Goal: Complete application form

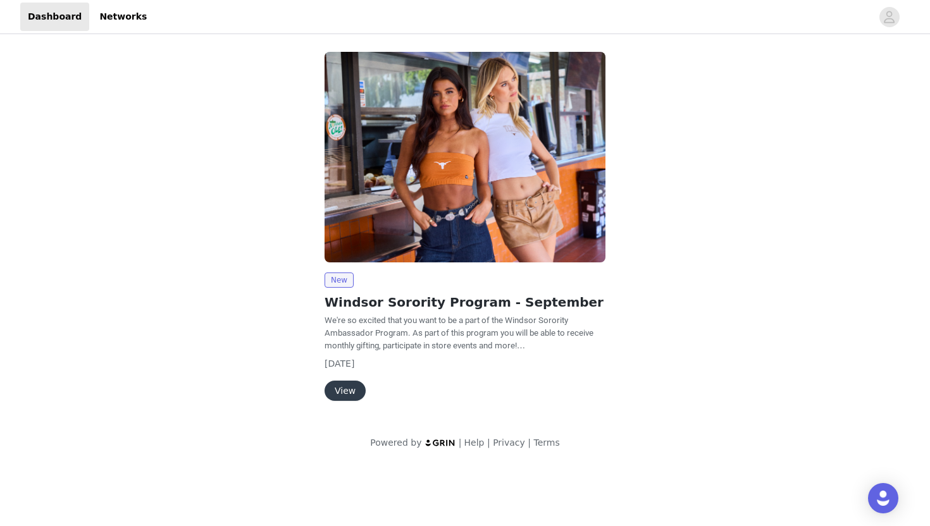
click at [348, 386] on button "View" at bounding box center [344, 391] width 41 height 20
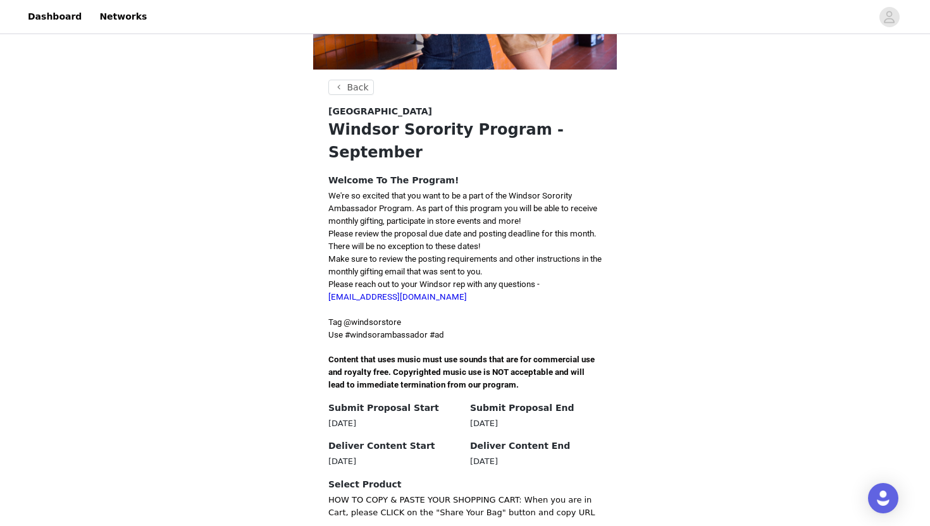
scroll to position [309, 0]
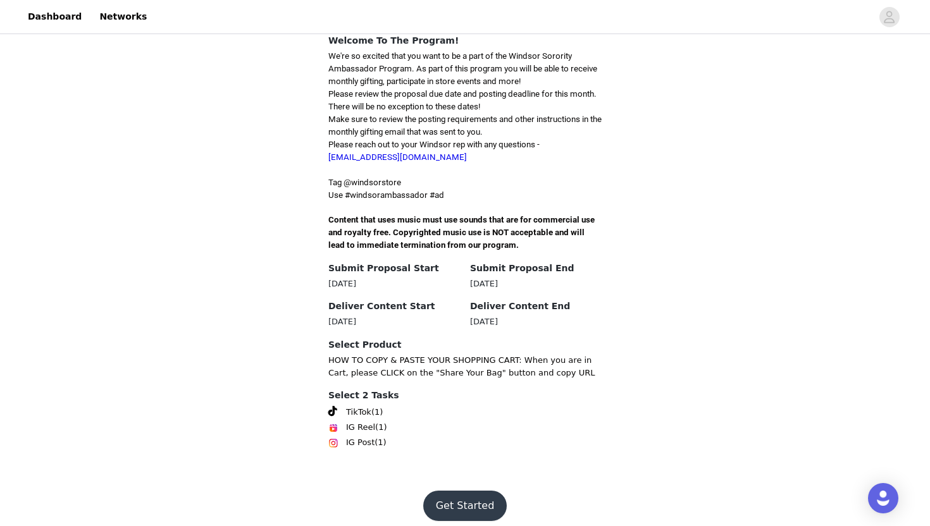
click at [455, 491] on button "Get Started" at bounding box center [465, 506] width 84 height 30
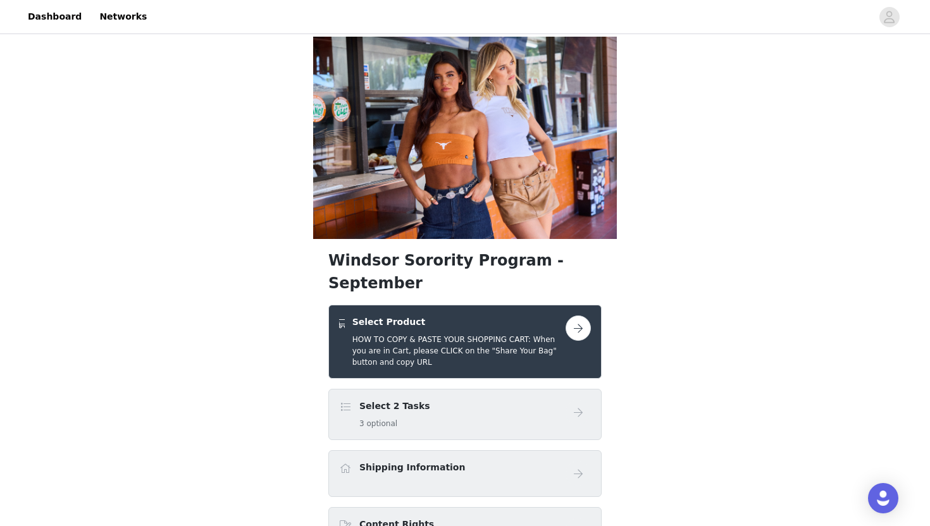
click at [472, 400] on div "Select 2 Tasks 3 optional" at bounding box center [452, 415] width 226 height 30
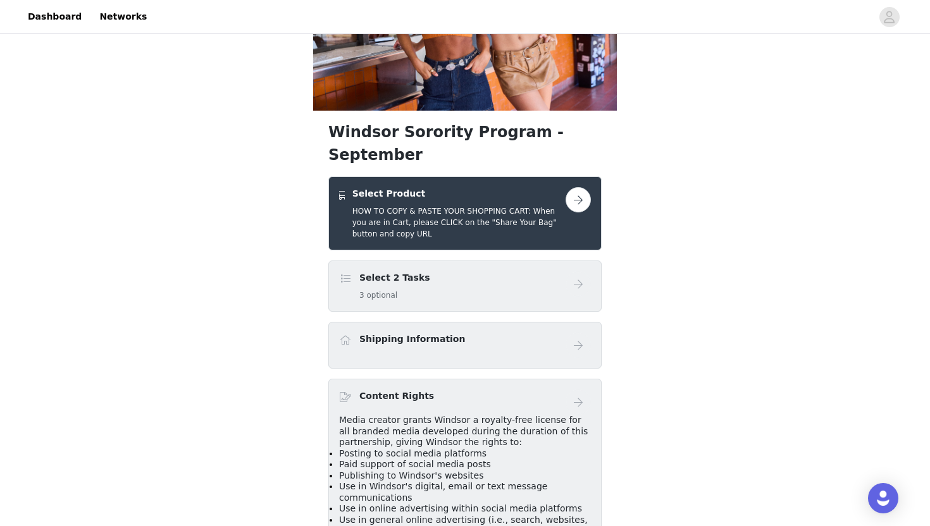
scroll to position [129, 0]
click at [559, 332] on div "Shipping Information" at bounding box center [452, 341] width 226 height 18
click at [582, 187] on button "button" at bounding box center [577, 199] width 25 height 25
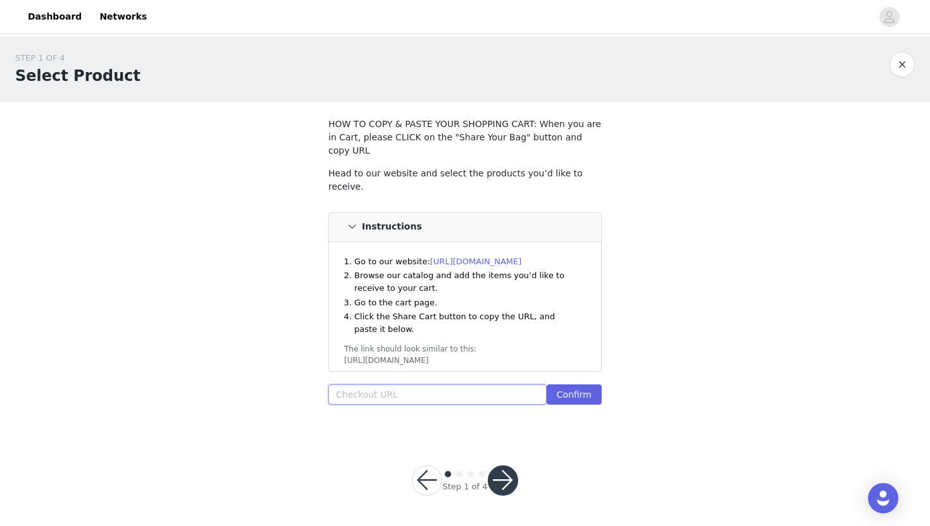
click at [469, 384] on input "text" at bounding box center [437, 394] width 218 height 20
paste input "[URL][DOMAIN_NAME]"
click at [456, 386] on input "[URL][DOMAIN_NAME]" at bounding box center [437, 394] width 218 height 20
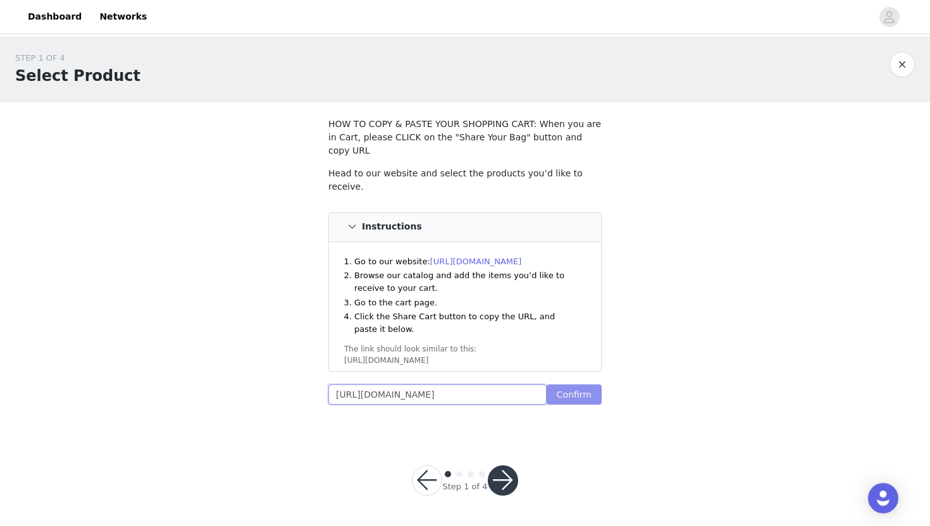
type input "[URL][DOMAIN_NAME]"
click at [572, 384] on button "Confirm" at bounding box center [573, 394] width 55 height 20
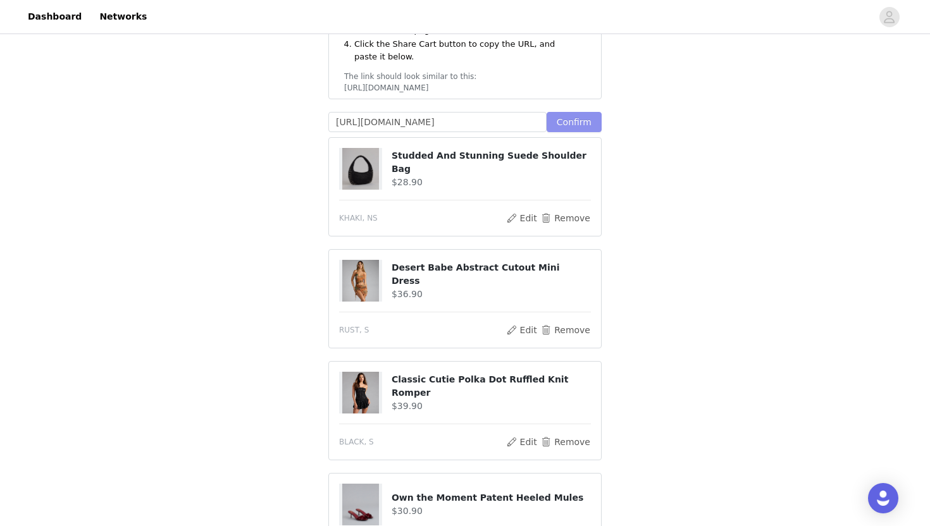
scroll to position [273, 0]
click at [532, 210] on button "Edit" at bounding box center [521, 217] width 32 height 15
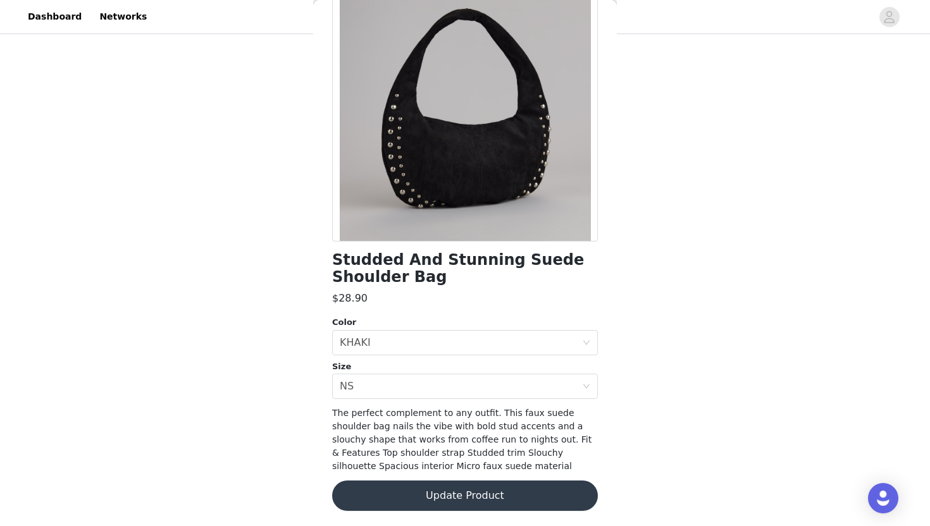
scroll to position [321, 0]
click at [489, 507] on button "Update Product" at bounding box center [465, 496] width 266 height 30
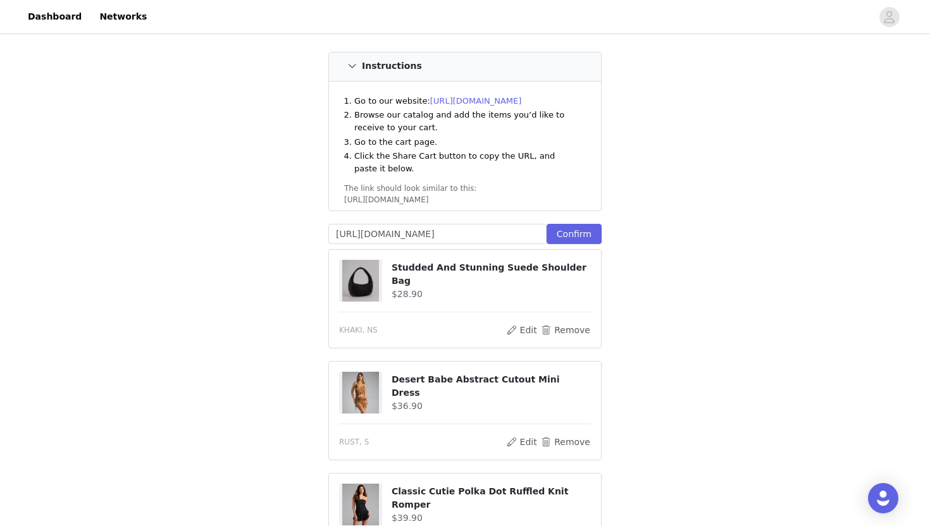
scroll to position [0, 0]
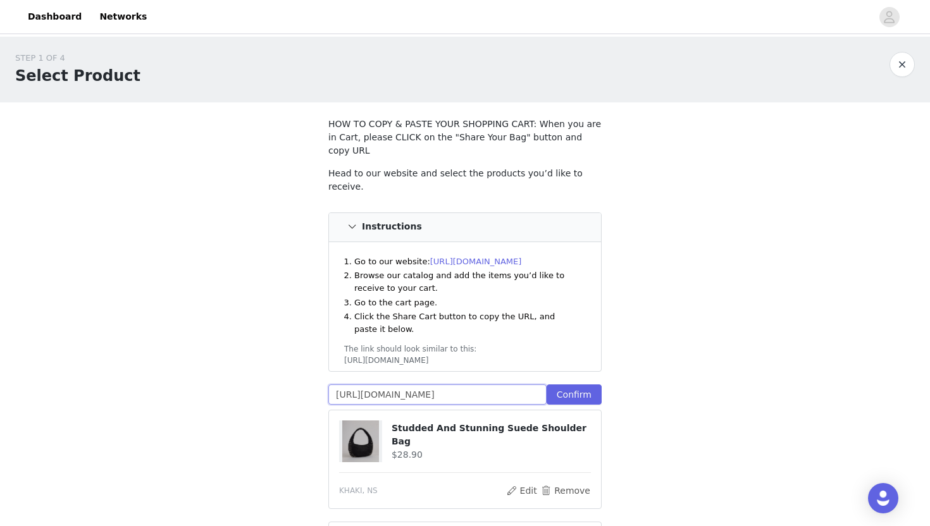
click at [458, 384] on input "[URL][DOMAIN_NAME]" at bounding box center [437, 394] width 218 height 20
click at [471, 384] on input "[URL][DOMAIN_NAME]" at bounding box center [437, 394] width 218 height 20
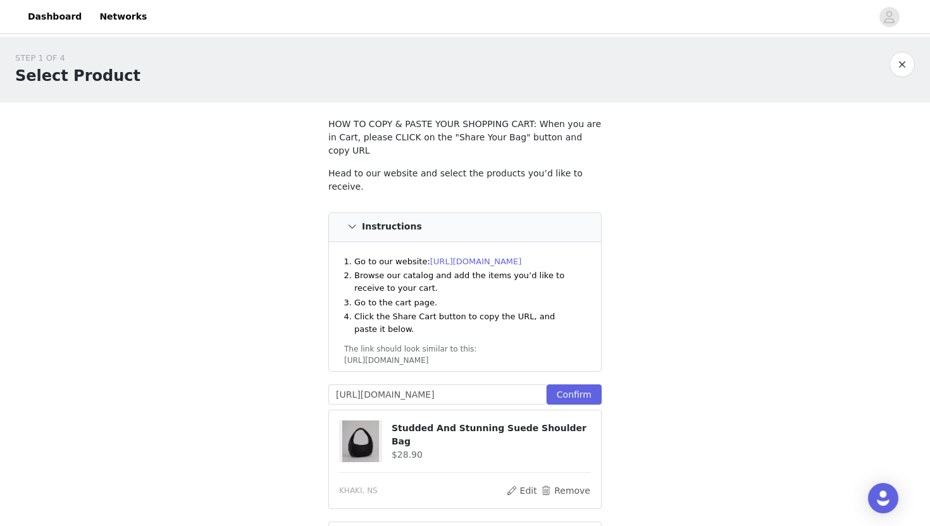
scroll to position [0, 0]
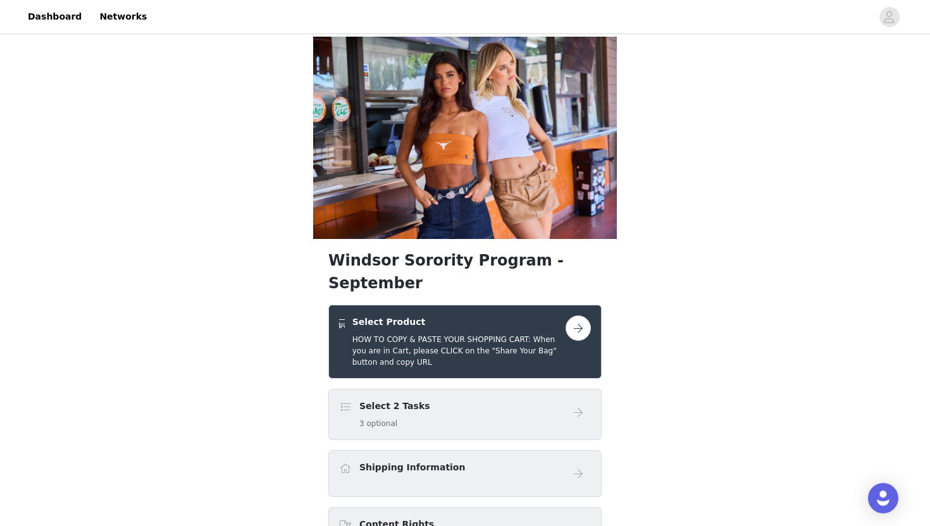
click at [575, 316] on button "button" at bounding box center [577, 328] width 25 height 25
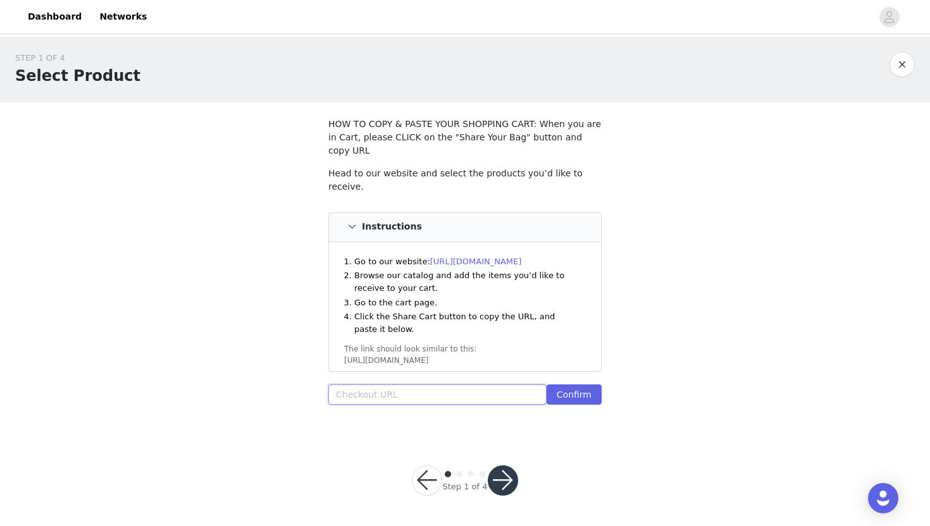
click at [448, 384] on input "text" at bounding box center [437, 394] width 218 height 20
paste input "[URL][DOMAIN_NAME]"
type input "[URL][DOMAIN_NAME]"
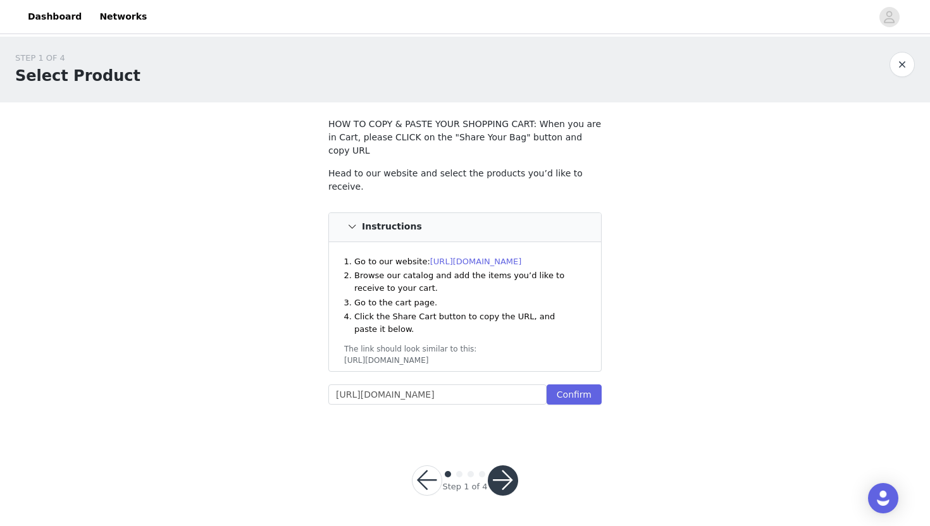
click at [565, 451] on div "STEP 1 OF 4 Select Product HOW TO COPY & PASTE YOUR SHOPPING CART: When you are…" at bounding box center [465, 281] width 930 height 489
click at [574, 384] on button "Confirm" at bounding box center [573, 394] width 55 height 20
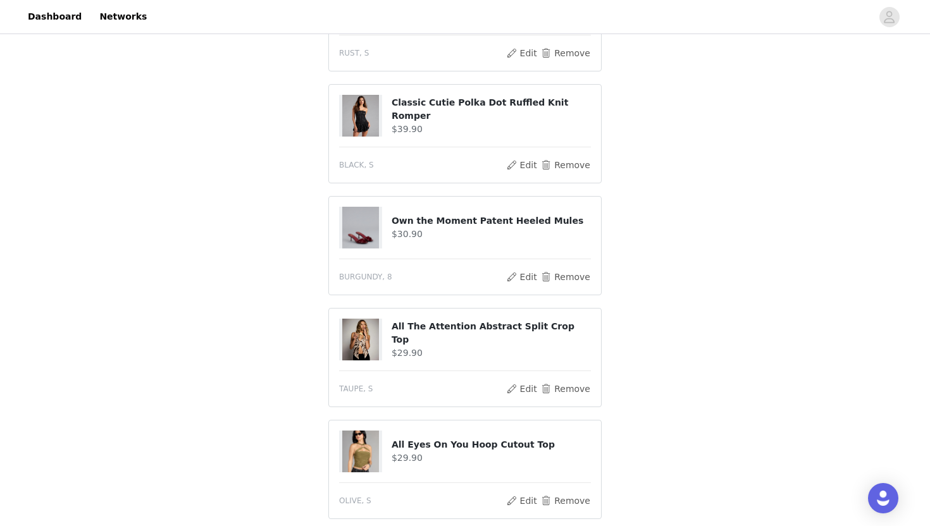
scroll to position [646, 0]
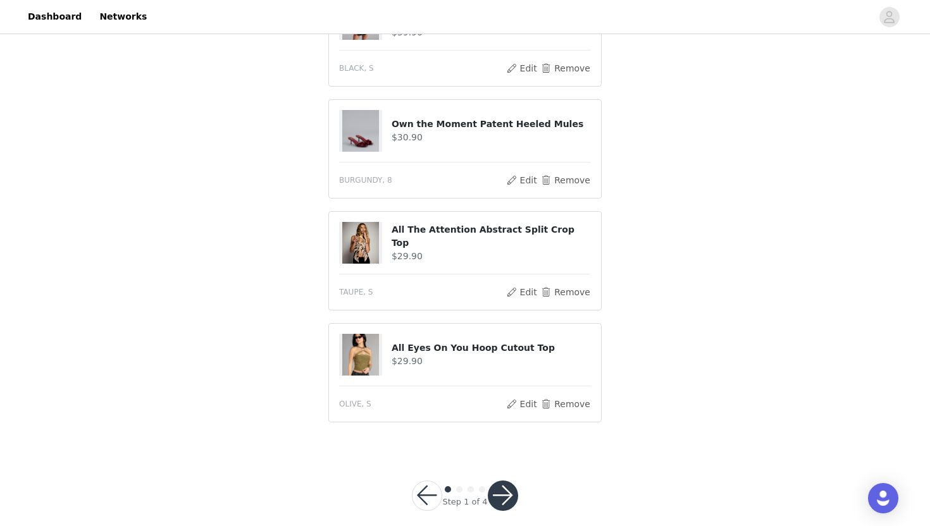
click at [512, 488] on button "button" at bounding box center [503, 496] width 30 height 30
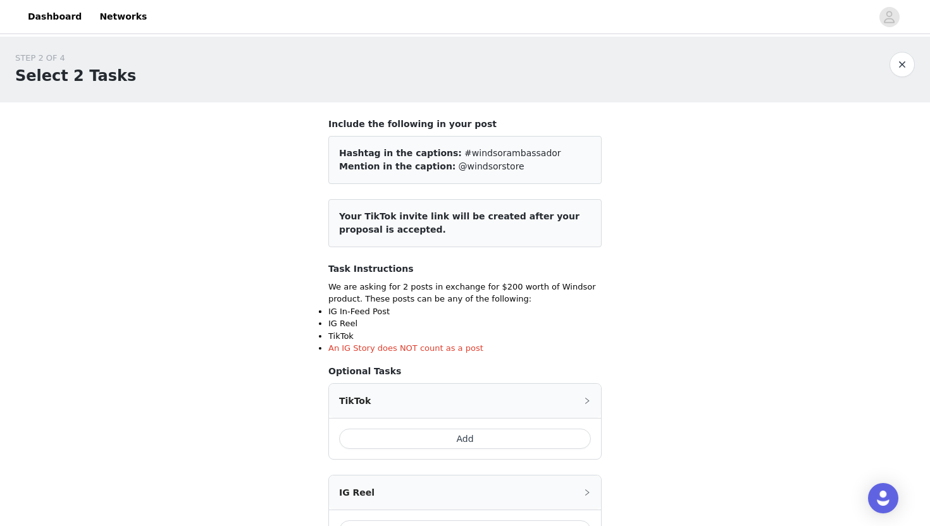
click at [487, 438] on button "Add" at bounding box center [465, 439] width 252 height 20
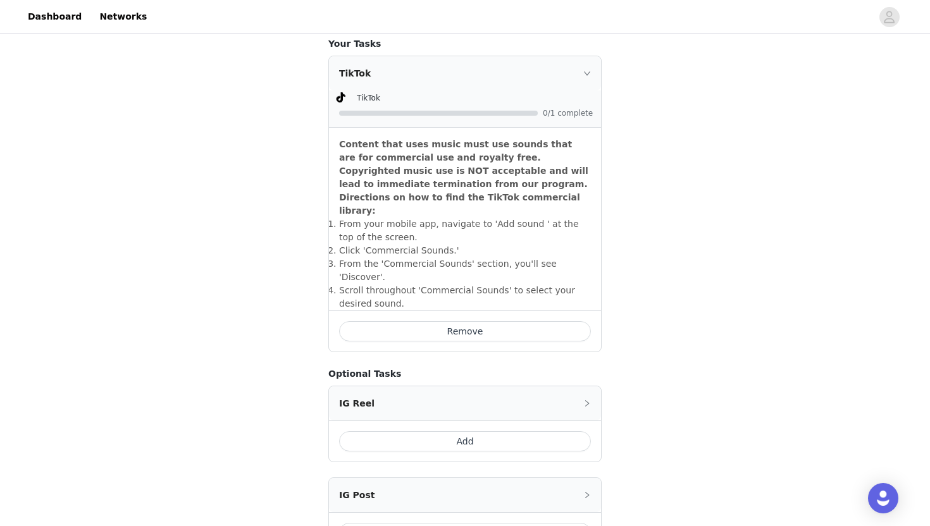
scroll to position [450, 0]
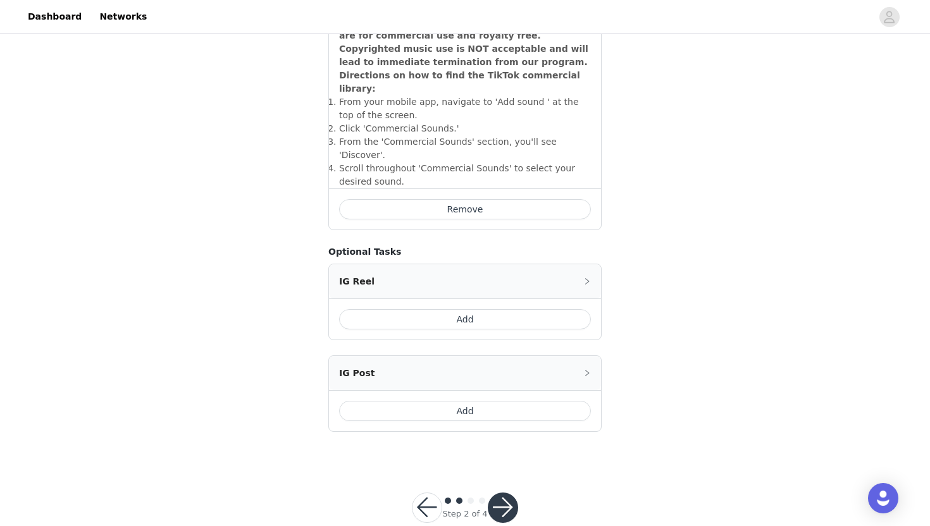
click at [546, 401] on button "Add" at bounding box center [465, 411] width 252 height 20
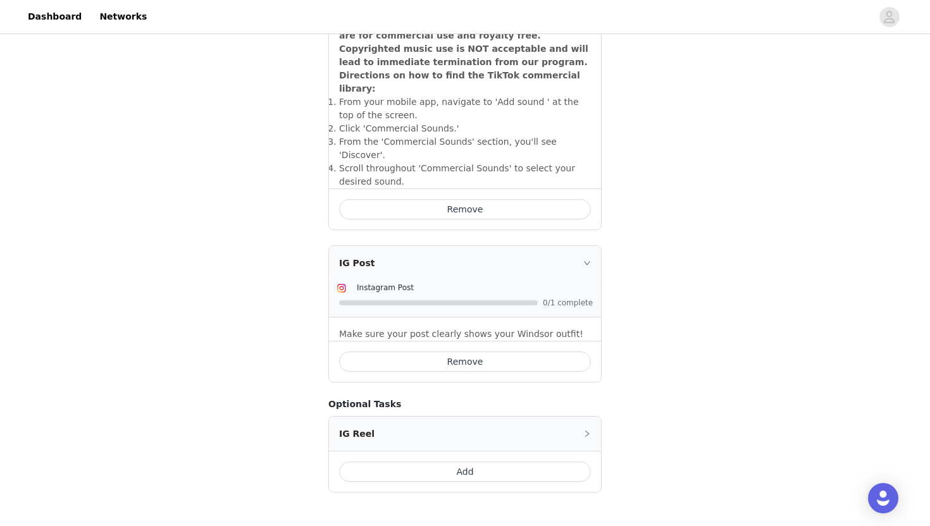
scroll to position [510, 0]
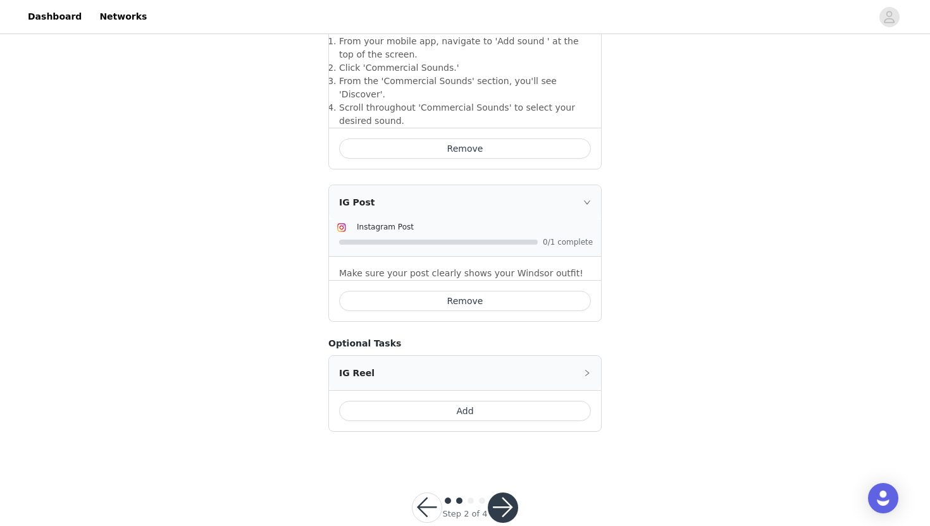
click at [507, 493] on button "button" at bounding box center [503, 508] width 30 height 30
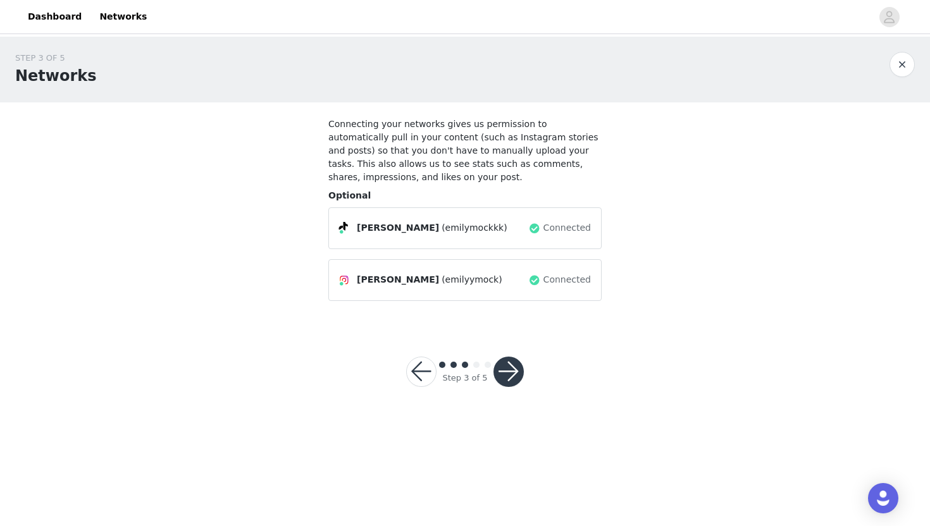
click at [512, 372] on button "button" at bounding box center [508, 372] width 30 height 30
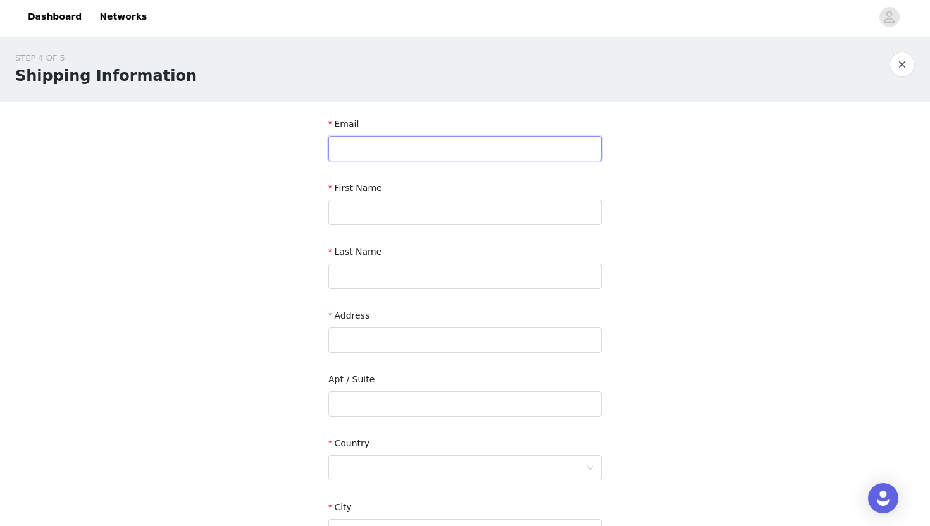
click at [448, 149] on input "text" at bounding box center [464, 148] width 273 height 25
type input "[EMAIL_ADDRESS][DOMAIN_NAME]"
click at [465, 215] on input "text" at bounding box center [464, 212] width 273 height 25
type input "[PERSON_NAME]"
click at [465, 274] on input "text" at bounding box center [464, 276] width 273 height 25
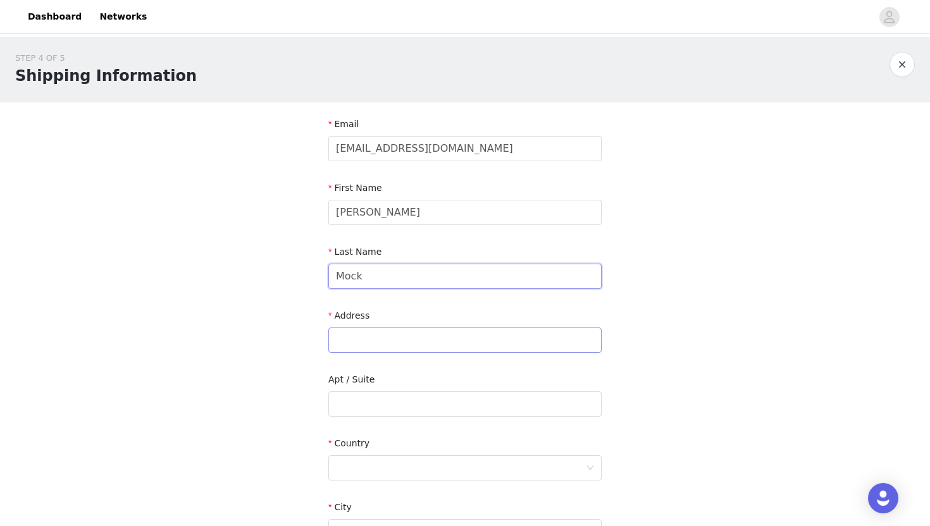
type input "Mock"
click at [443, 337] on input "text" at bounding box center [464, 340] width 273 height 25
type input "23281 Rockrose"
click at [384, 340] on input "23281 Rockrose" at bounding box center [464, 340] width 273 height 25
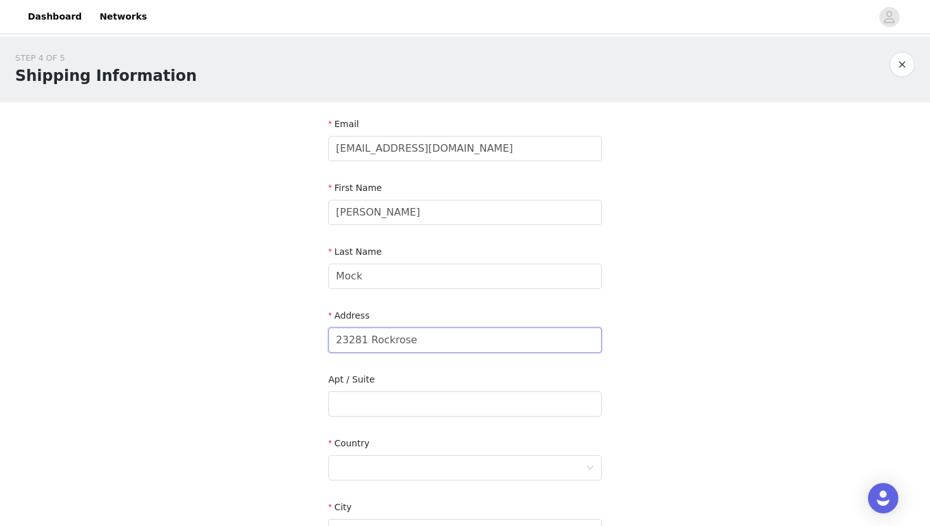
click at [384, 340] on input "23281 Rockrose" at bounding box center [464, 340] width 273 height 25
type input "[STREET_ADDRESS]"
click at [387, 405] on input "text" at bounding box center [464, 403] width 273 height 25
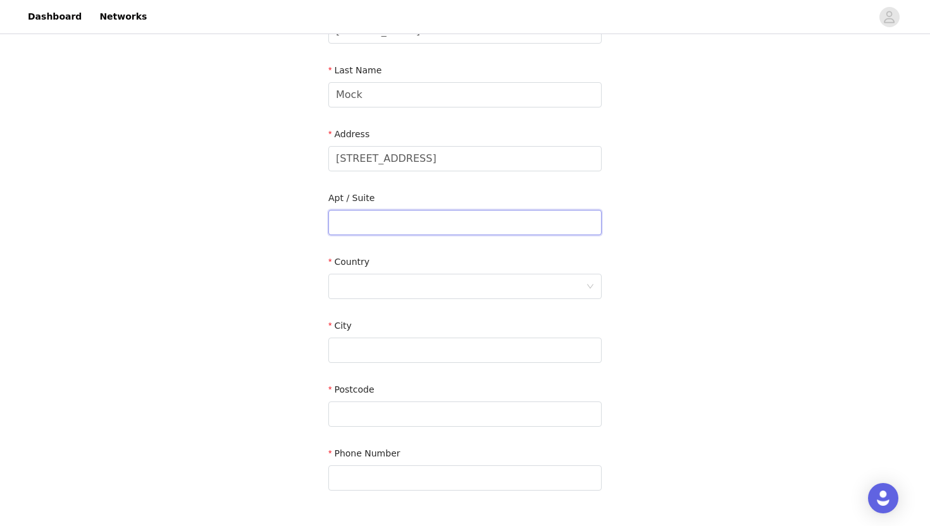
scroll to position [182, 0]
click at [357, 337] on input "text" at bounding box center [464, 349] width 273 height 25
type input "[GEOGRAPHIC_DATA]"
click at [402, 274] on div at bounding box center [461, 286] width 250 height 24
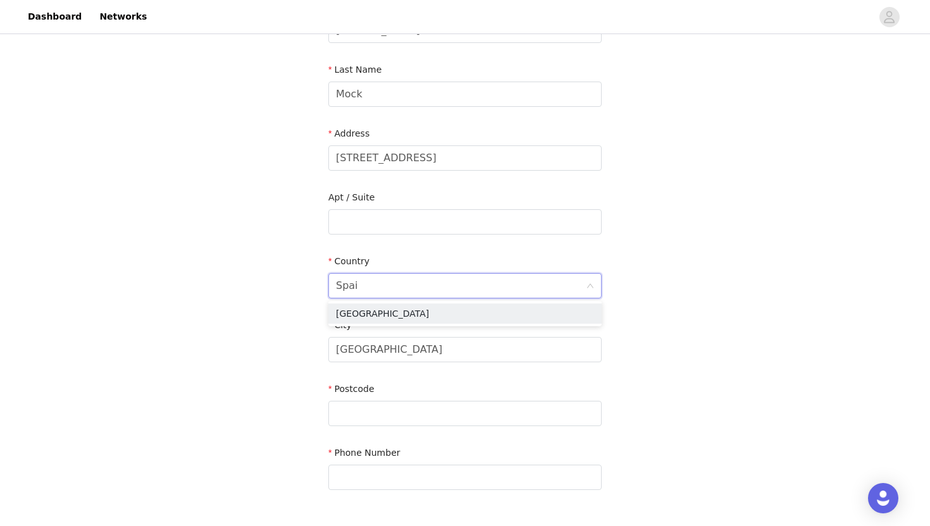
type input "[GEOGRAPHIC_DATA]"
click at [384, 315] on li "[GEOGRAPHIC_DATA]" at bounding box center [464, 314] width 273 height 20
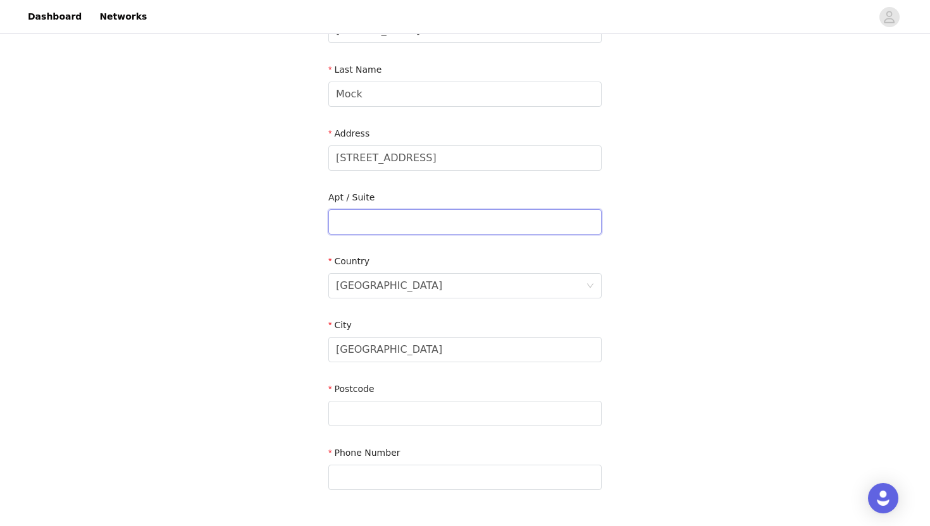
click at [358, 226] on input "text" at bounding box center [464, 221] width 273 height 25
click at [504, 413] on div at bounding box center [461, 414] width 250 height 24
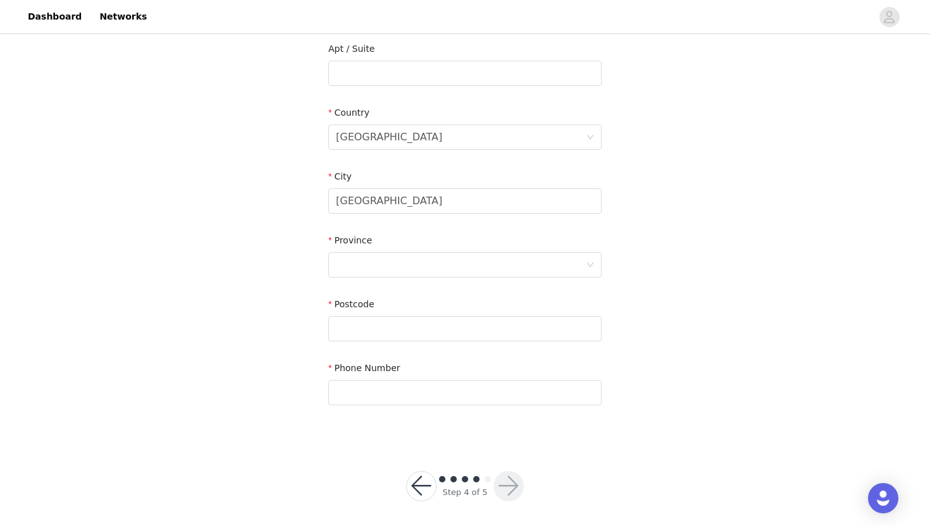
scroll to position [3, 0]
click at [378, 261] on div at bounding box center [461, 265] width 250 height 24
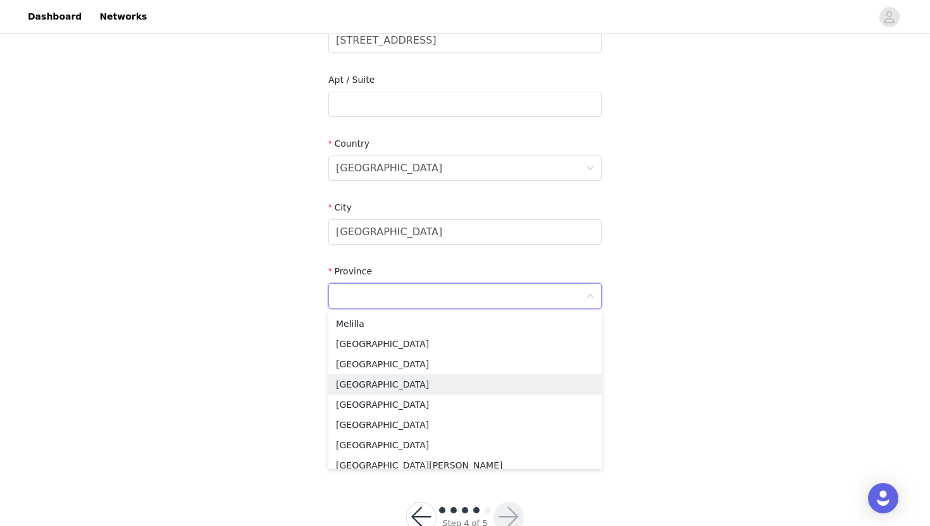
scroll to position [622, 0]
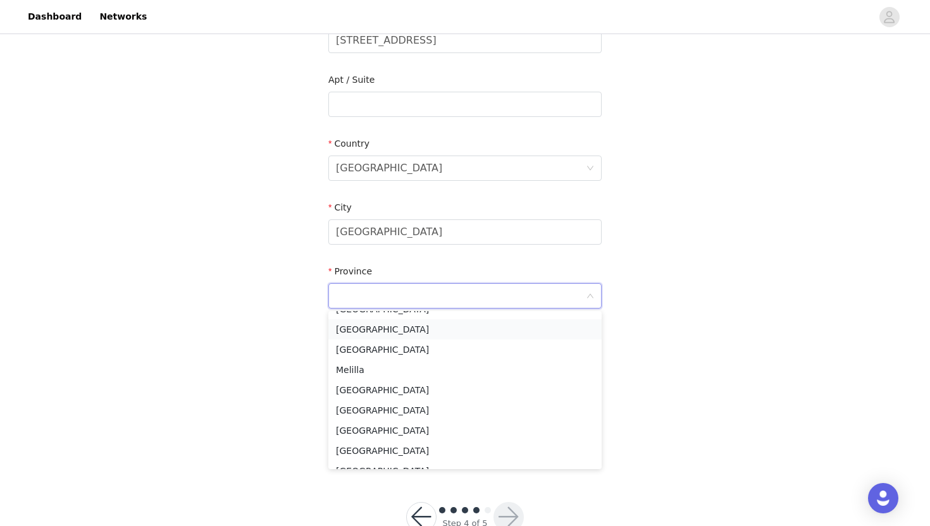
click at [367, 325] on li "[GEOGRAPHIC_DATA]" at bounding box center [464, 329] width 273 height 20
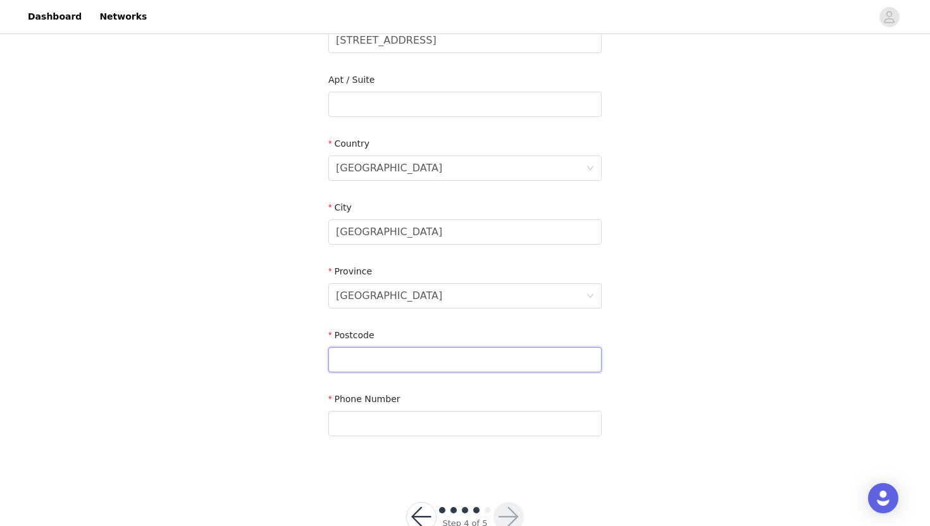
click at [446, 367] on input "text" at bounding box center [464, 359] width 273 height 25
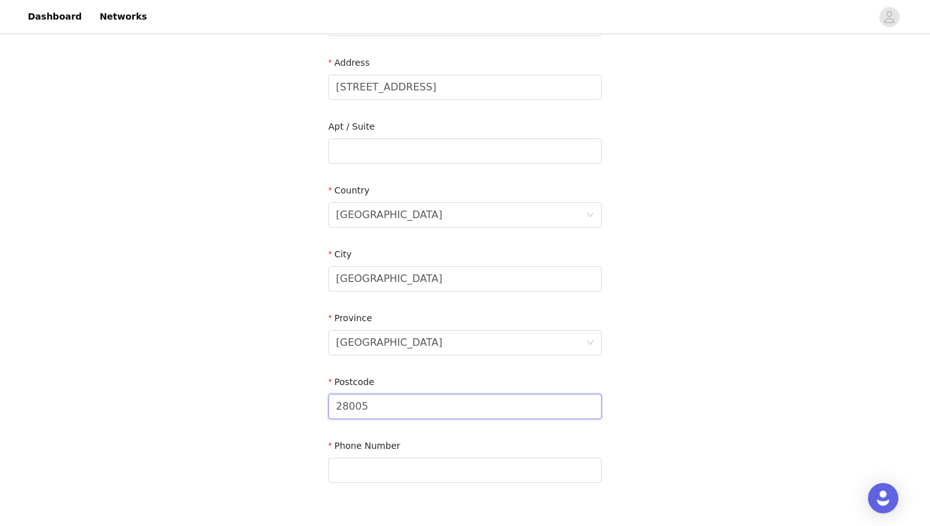
scroll to position [336, 0]
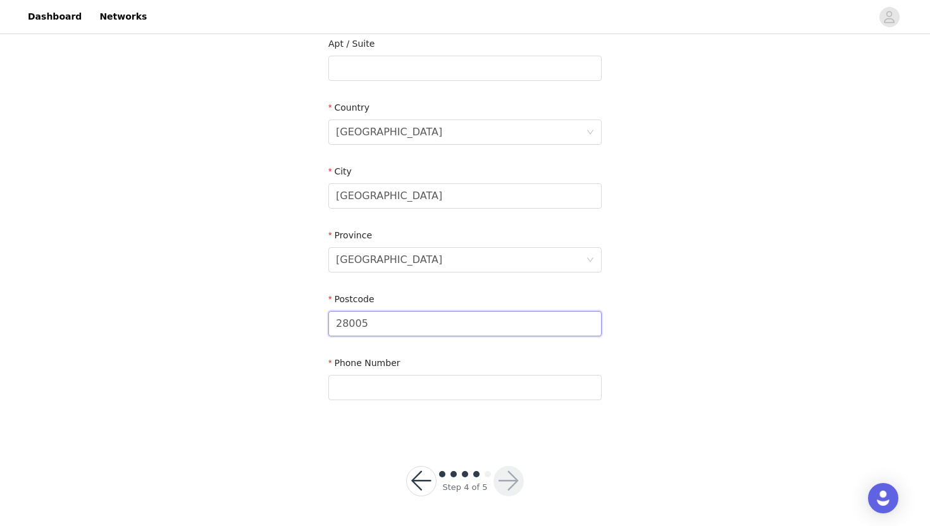
type input "28005"
click at [452, 373] on div "Phone Number" at bounding box center [464, 366] width 273 height 18
click at [452, 378] on input "text" at bounding box center [464, 387] width 273 height 25
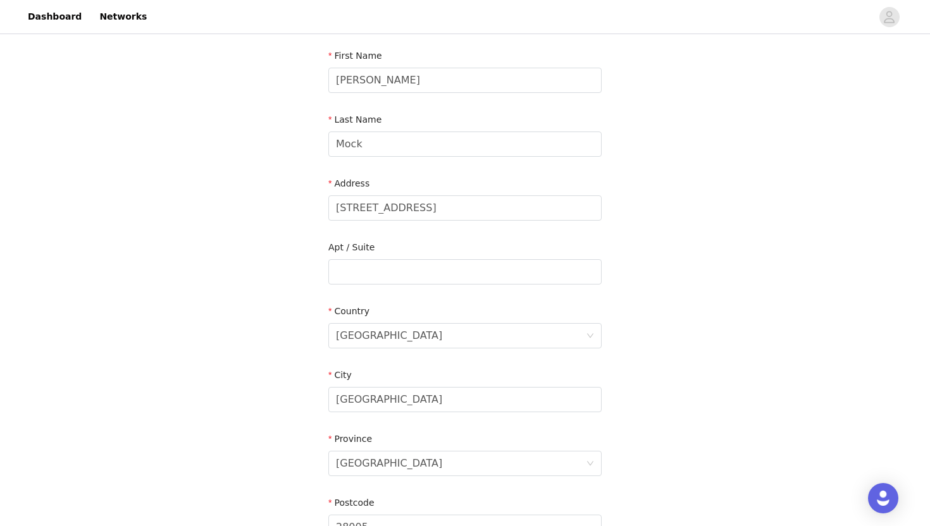
scroll to position [137, 0]
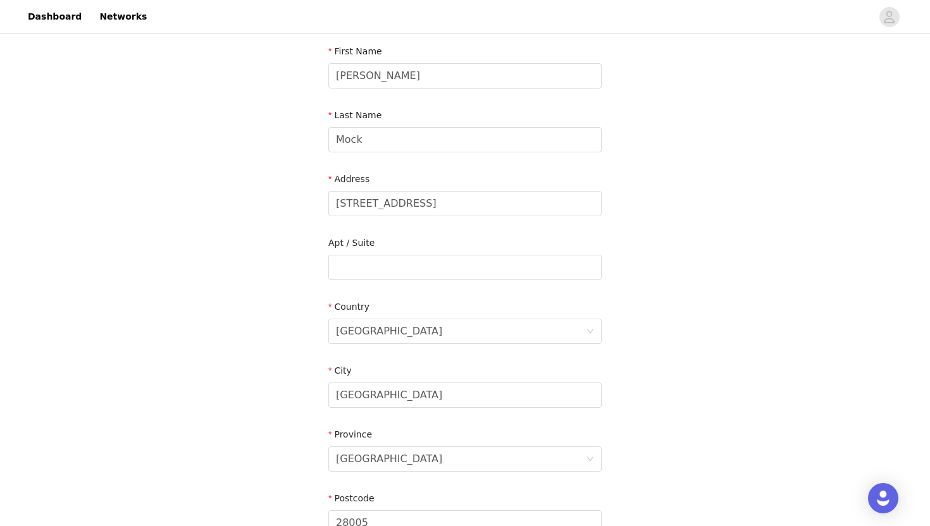
type input "9493339935"
click at [471, 266] on input "text" at bounding box center [464, 267] width 273 height 25
type input "6"
type input "2D"
click at [731, 317] on div "STEP 4 OF 5 Shipping Information Email [EMAIL_ADDRESS][DOMAIN_NAME] First Name …" at bounding box center [465, 267] width 930 height 735
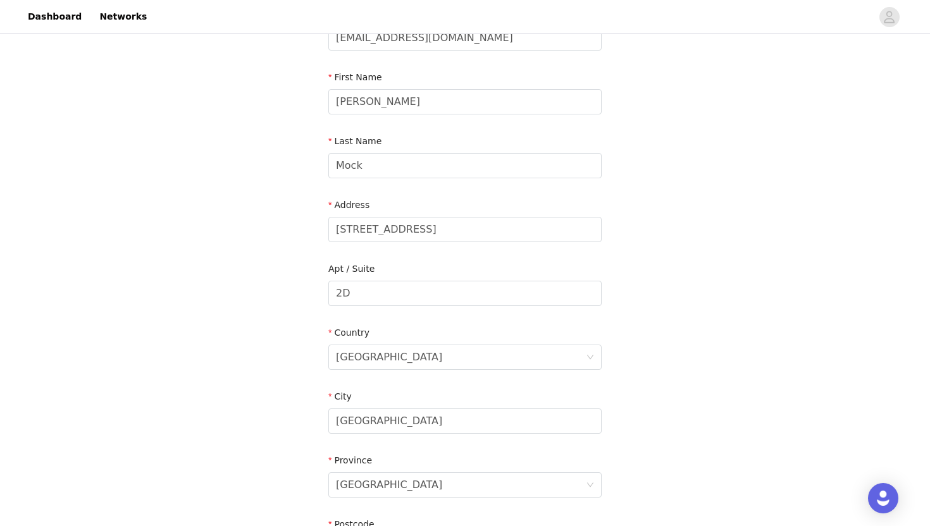
scroll to position [109, 0]
click at [340, 235] on input "[STREET_ADDRESS]" at bounding box center [464, 230] width 273 height 25
click at [401, 229] on input "[STREET_ADDRESS]" at bounding box center [464, 230] width 273 height 25
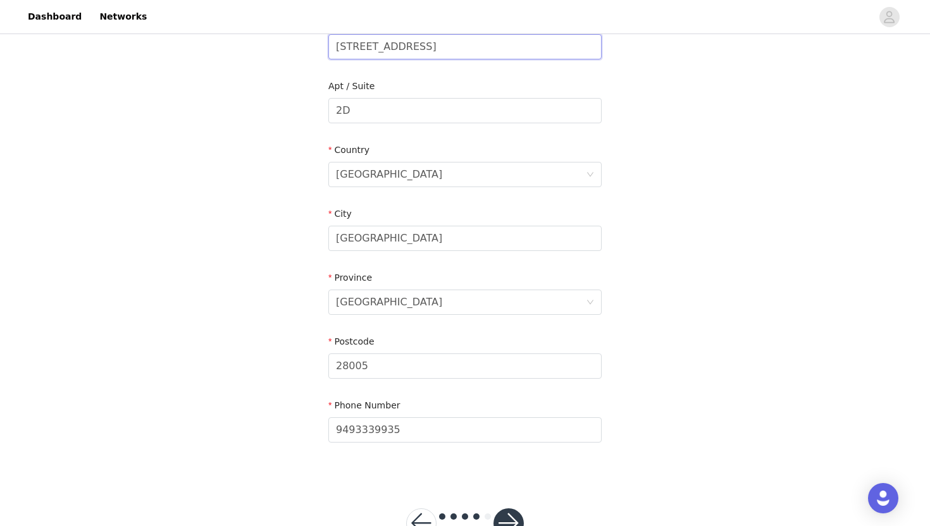
scroll to position [336, 0]
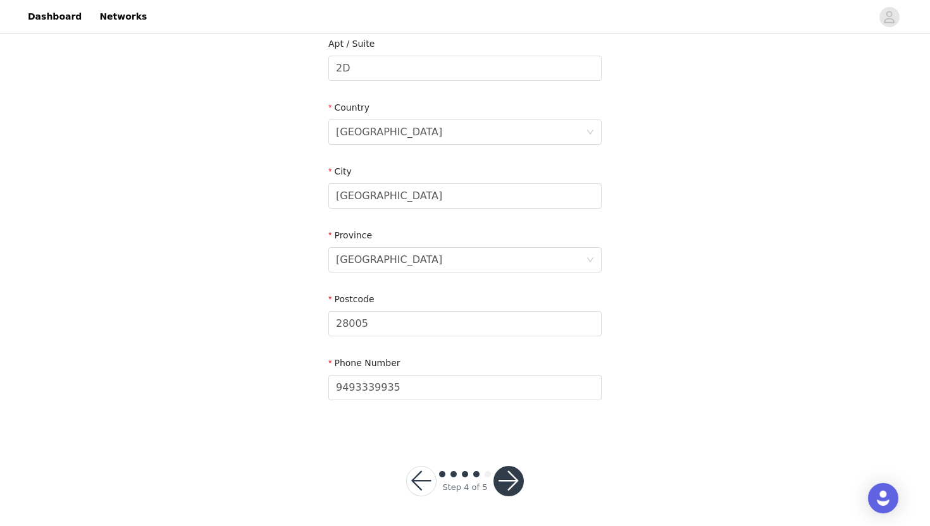
type input "[STREET_ADDRESS]"
click at [514, 475] on button "button" at bounding box center [508, 481] width 30 height 30
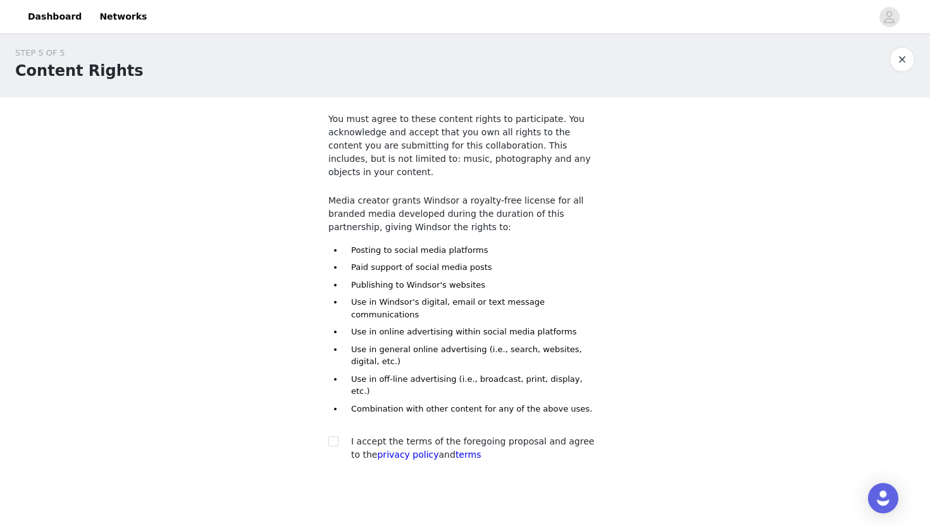
scroll to position [29, 0]
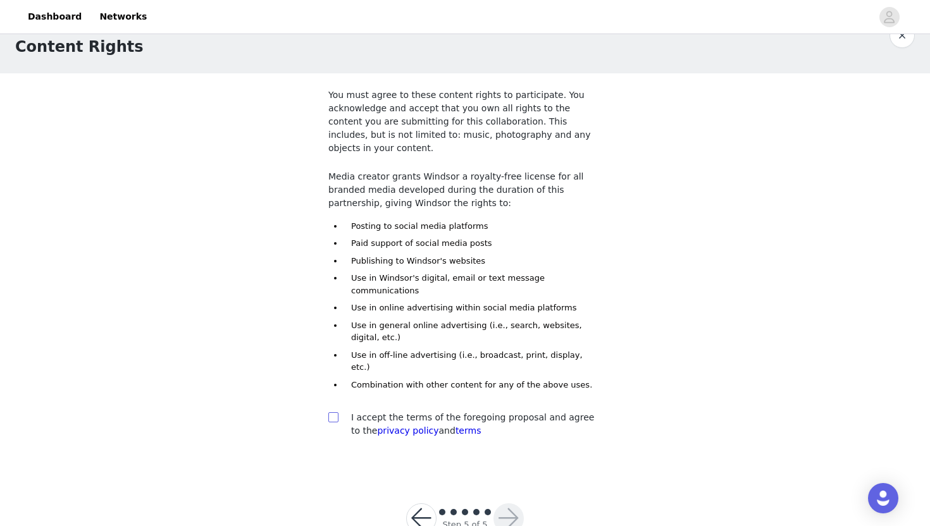
click at [336, 412] on input "checkbox" at bounding box center [332, 416] width 9 height 9
checkbox input "true"
click at [507, 503] on button "button" at bounding box center [508, 518] width 30 height 30
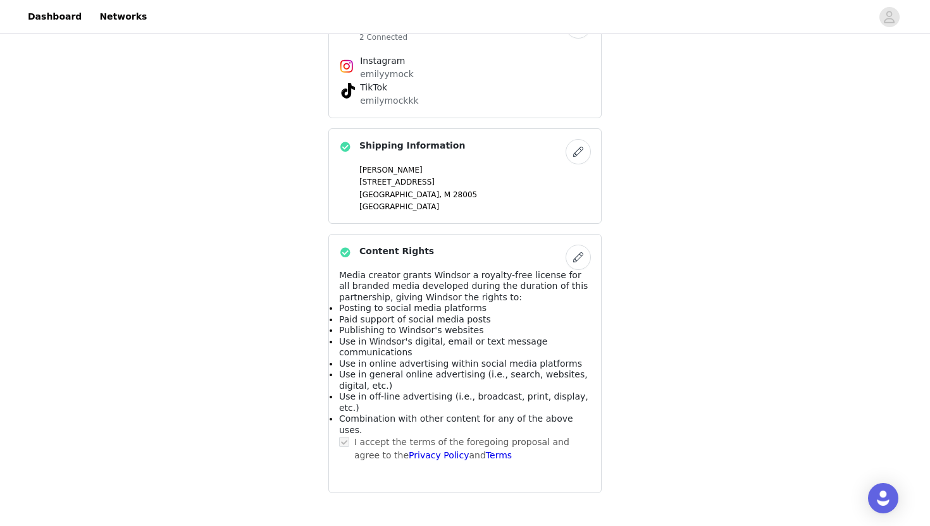
scroll to position [790, 0]
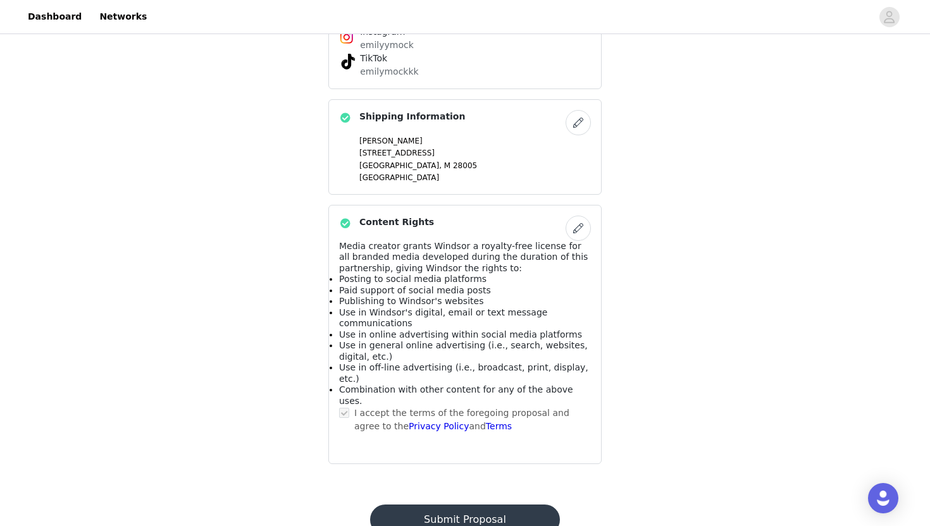
click at [493, 505] on button "Submit Proposal" at bounding box center [464, 520] width 189 height 30
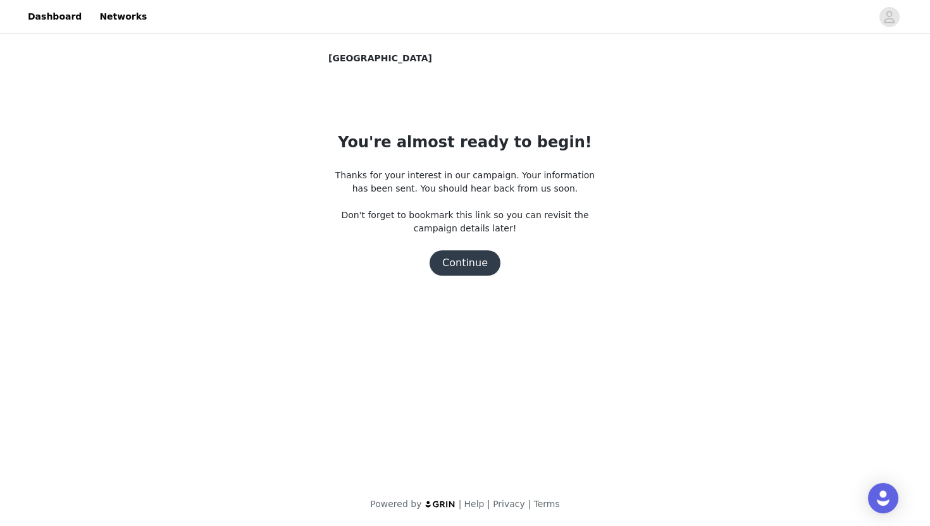
scroll to position [0, 0]
